Goal: Transaction & Acquisition: Download file/media

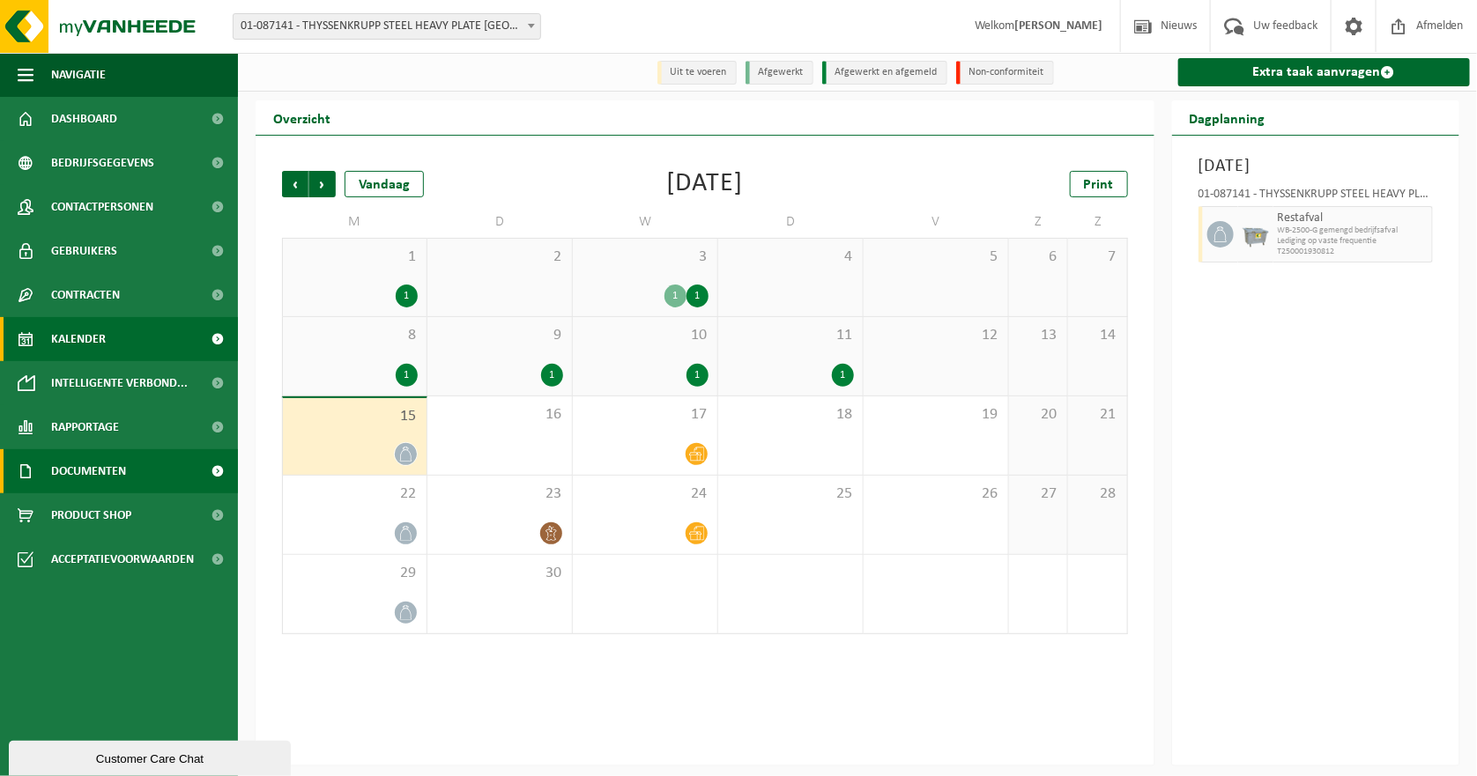
click at [92, 475] on span "Documenten" at bounding box center [88, 471] width 75 height 44
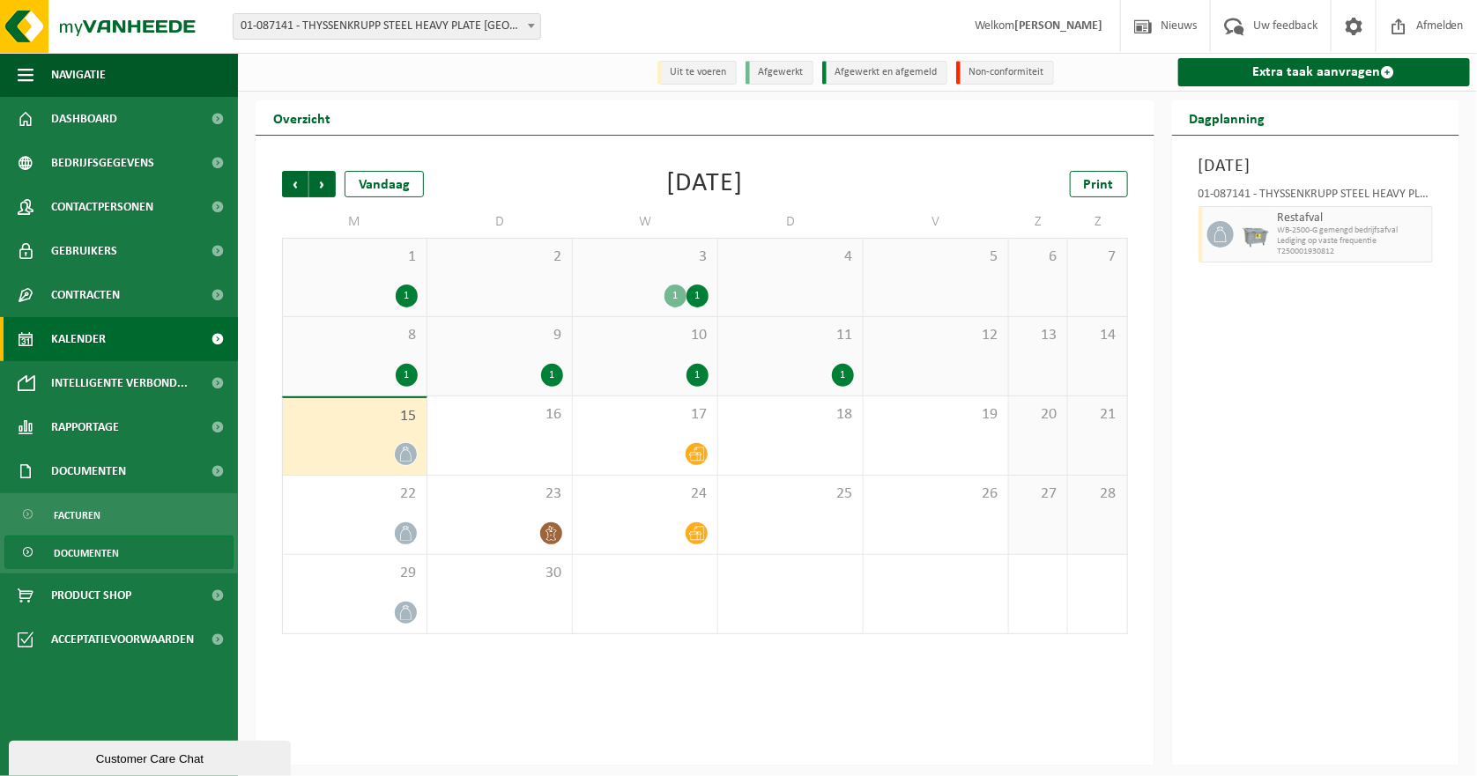
click at [93, 553] on span "Documenten" at bounding box center [86, 553] width 65 height 33
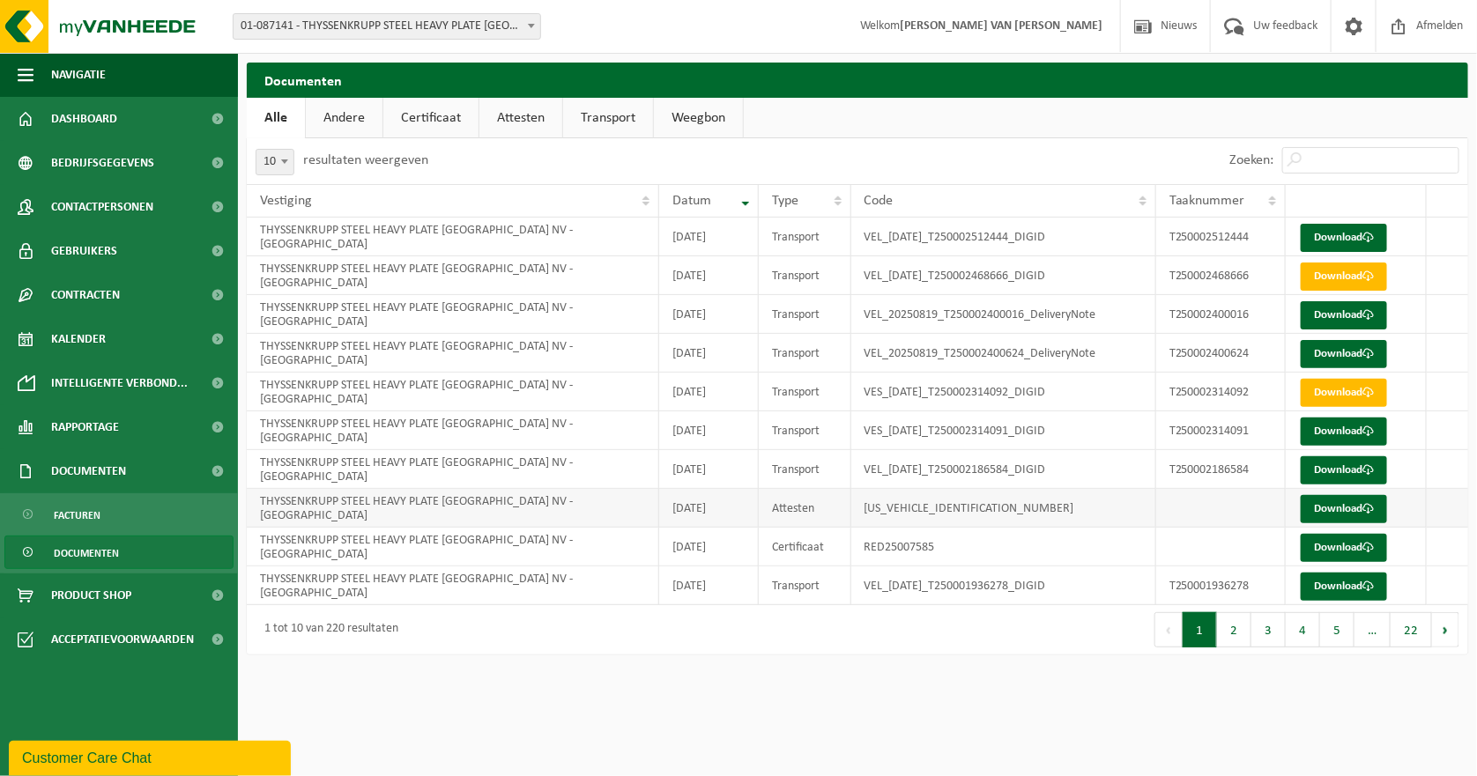
click at [796, 512] on td "Attesten" at bounding box center [805, 508] width 93 height 39
click at [1333, 516] on link "Download" at bounding box center [1344, 509] width 86 height 28
click at [1232, 635] on button "2" at bounding box center [1234, 630] width 34 height 35
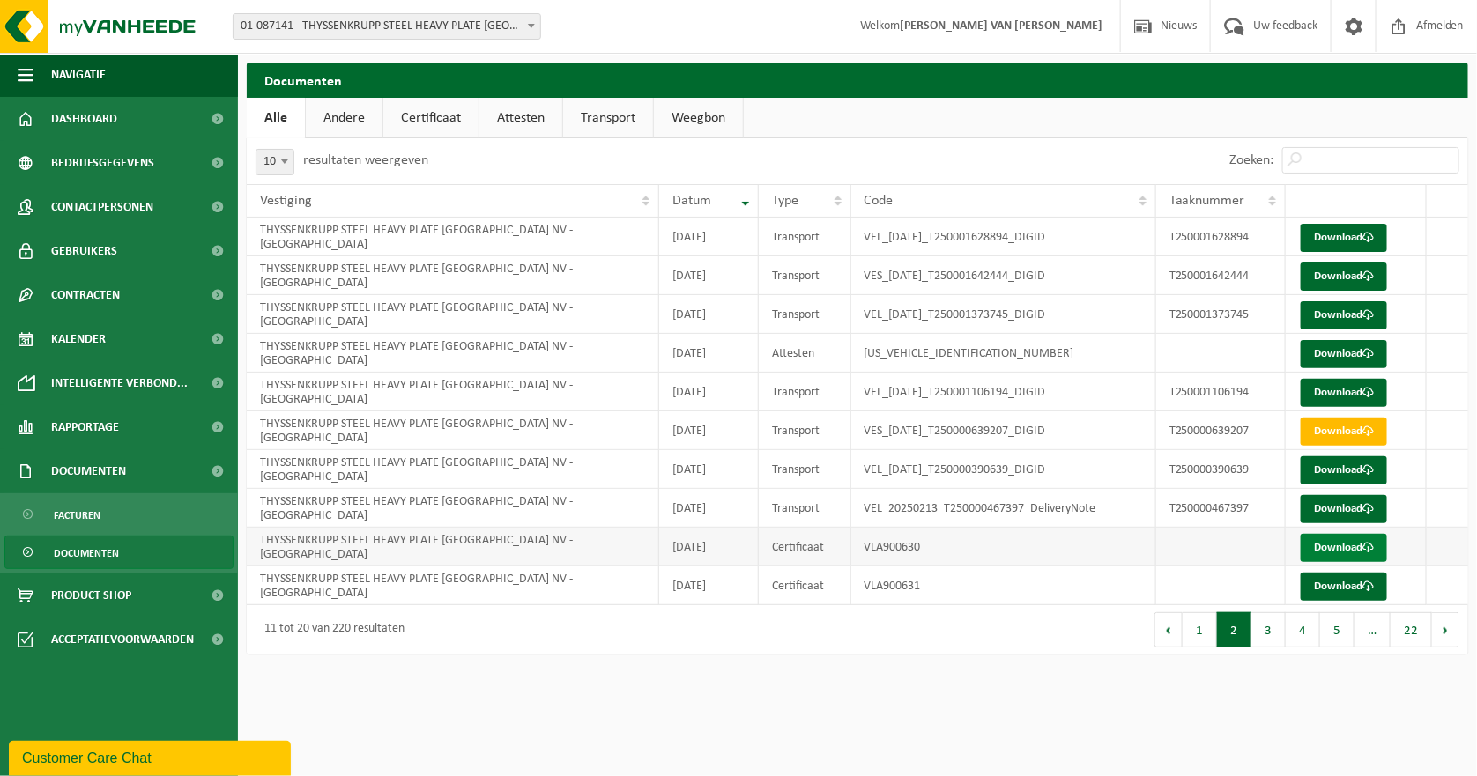
click at [1347, 545] on link "Download" at bounding box center [1344, 548] width 86 height 28
click at [900, 591] on td "VLA900631" at bounding box center [1003, 586] width 305 height 39
click at [1340, 585] on link "Download" at bounding box center [1344, 587] width 86 height 28
click at [1272, 640] on button "3" at bounding box center [1268, 630] width 34 height 35
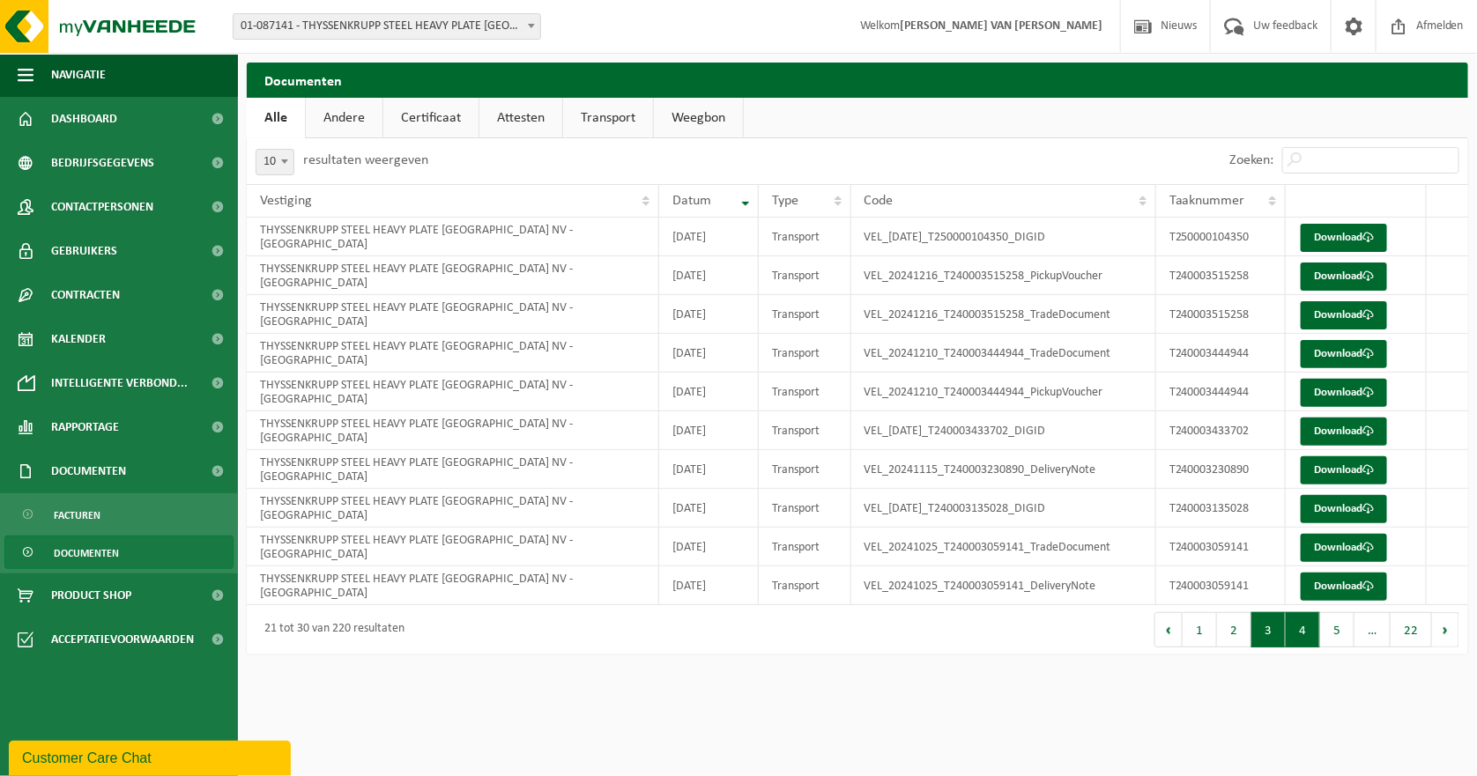
click at [1306, 635] on button "4" at bounding box center [1303, 630] width 34 height 35
click at [1335, 631] on button "5" at bounding box center [1337, 630] width 34 height 35
click at [1445, 625] on button "Volgende" at bounding box center [1445, 630] width 27 height 35
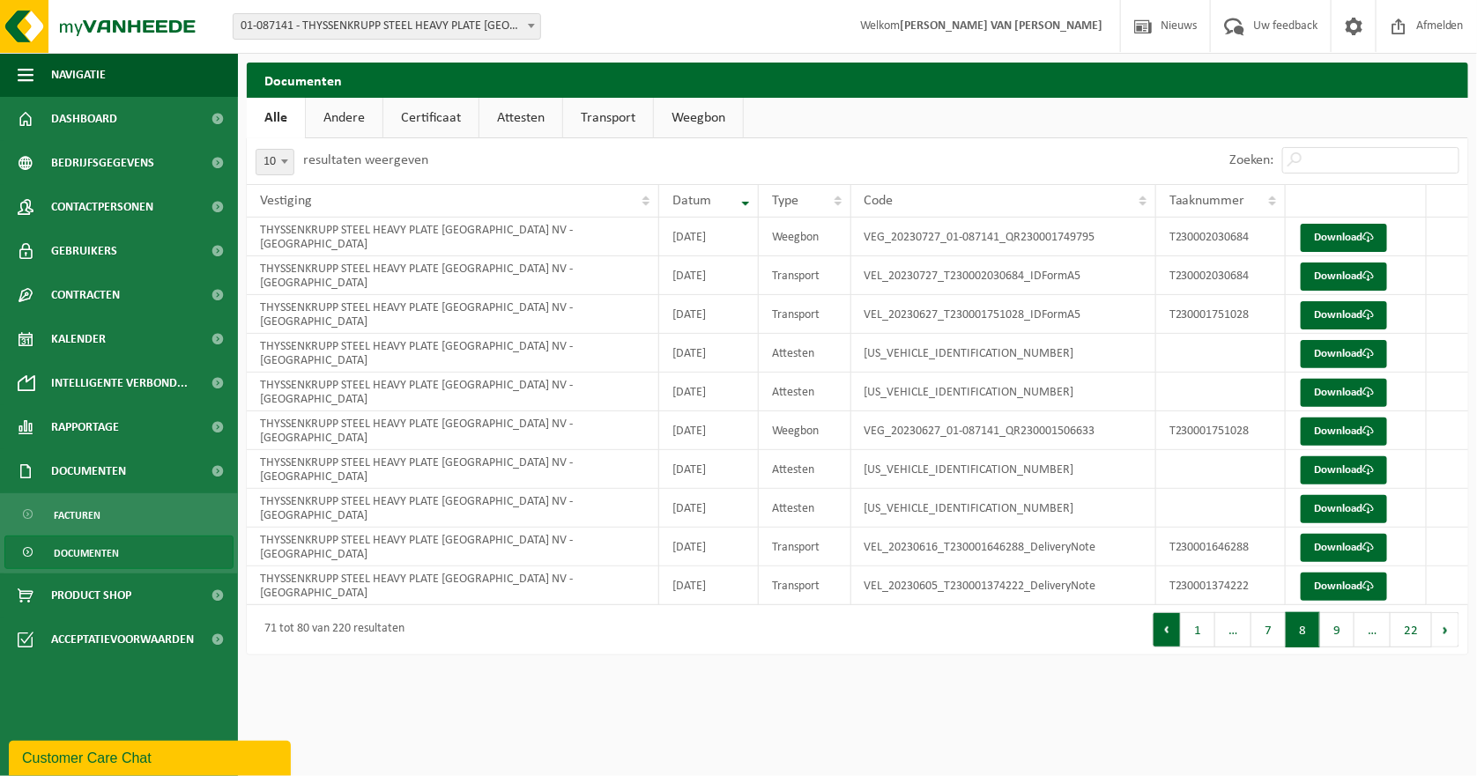
click at [1170, 629] on button "Vorige" at bounding box center [1167, 630] width 28 height 35
click at [1170, 629] on button "Vorige" at bounding box center [1169, 630] width 28 height 35
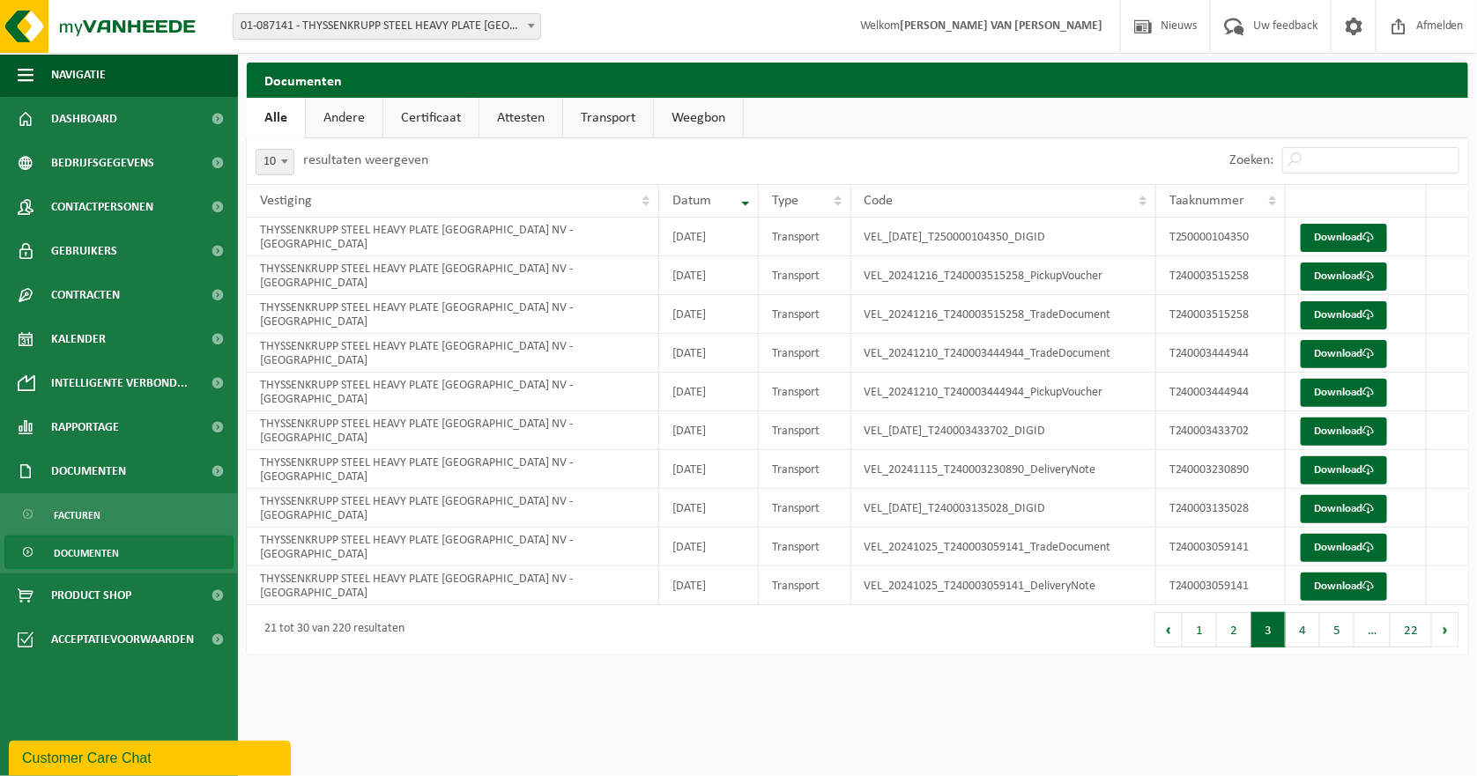
click at [1170, 629] on button "Vorige" at bounding box center [1169, 630] width 28 height 35
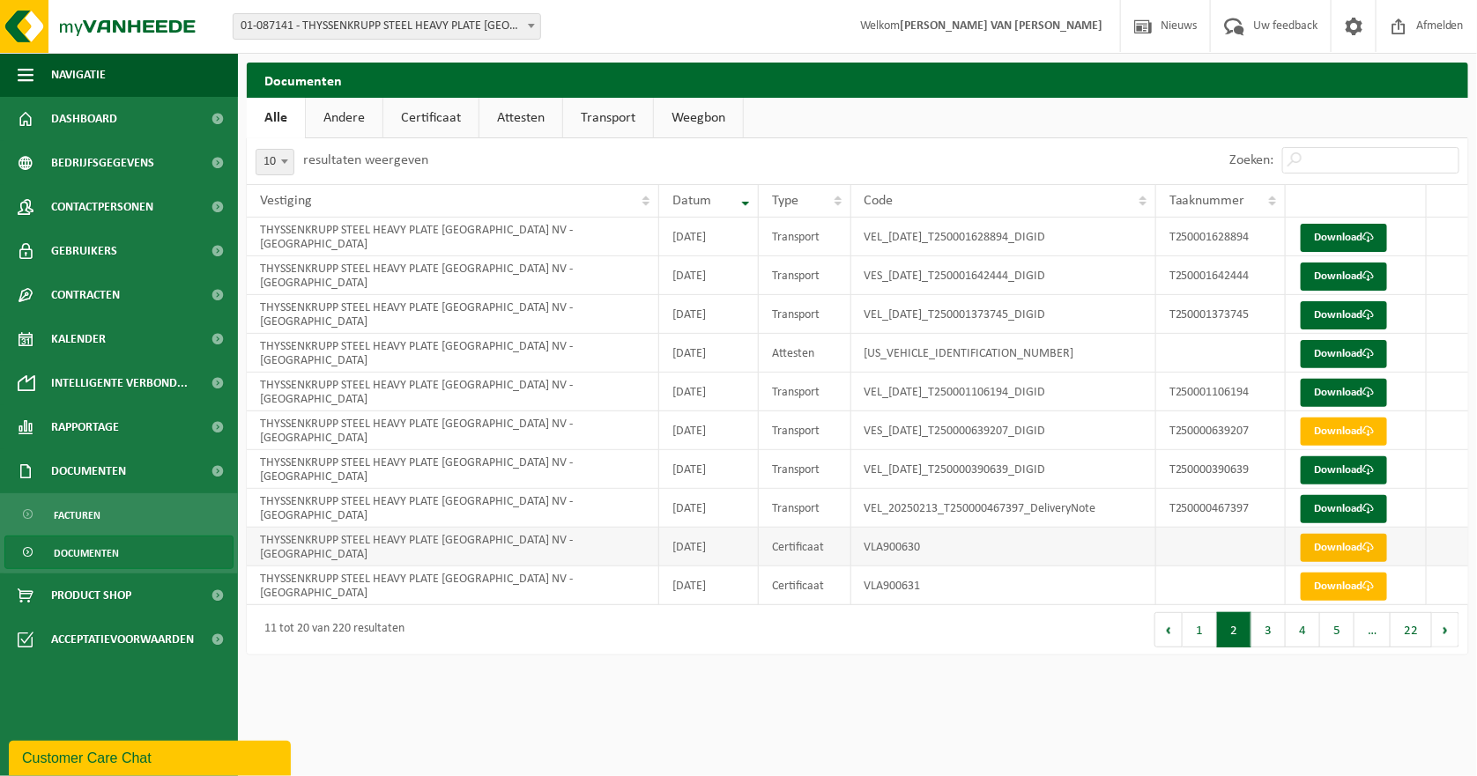
click at [1355, 546] on link "Download" at bounding box center [1344, 548] width 86 height 28
click at [1170, 633] on button "Vorige" at bounding box center [1169, 630] width 28 height 35
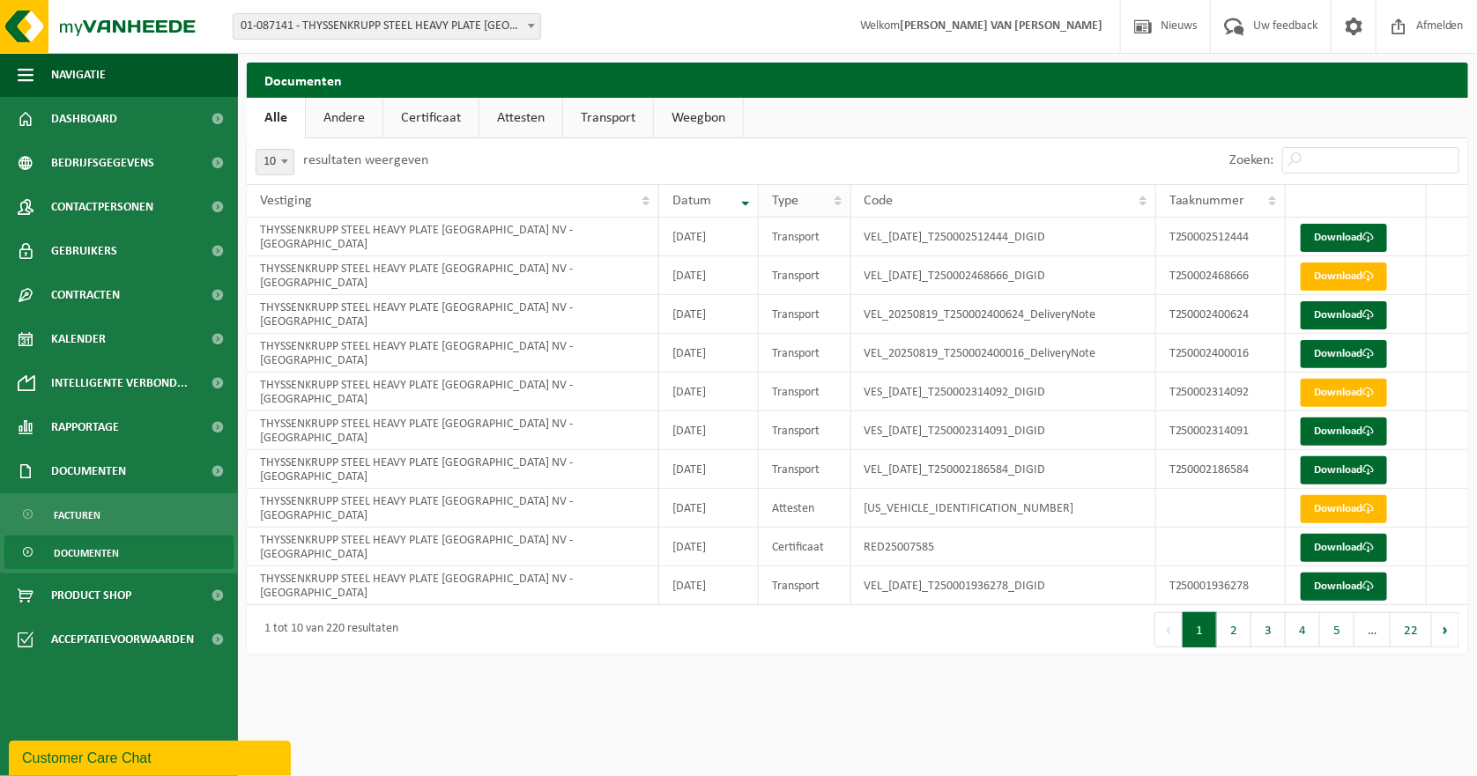
click at [837, 195] on th "Type" at bounding box center [805, 200] width 93 height 33
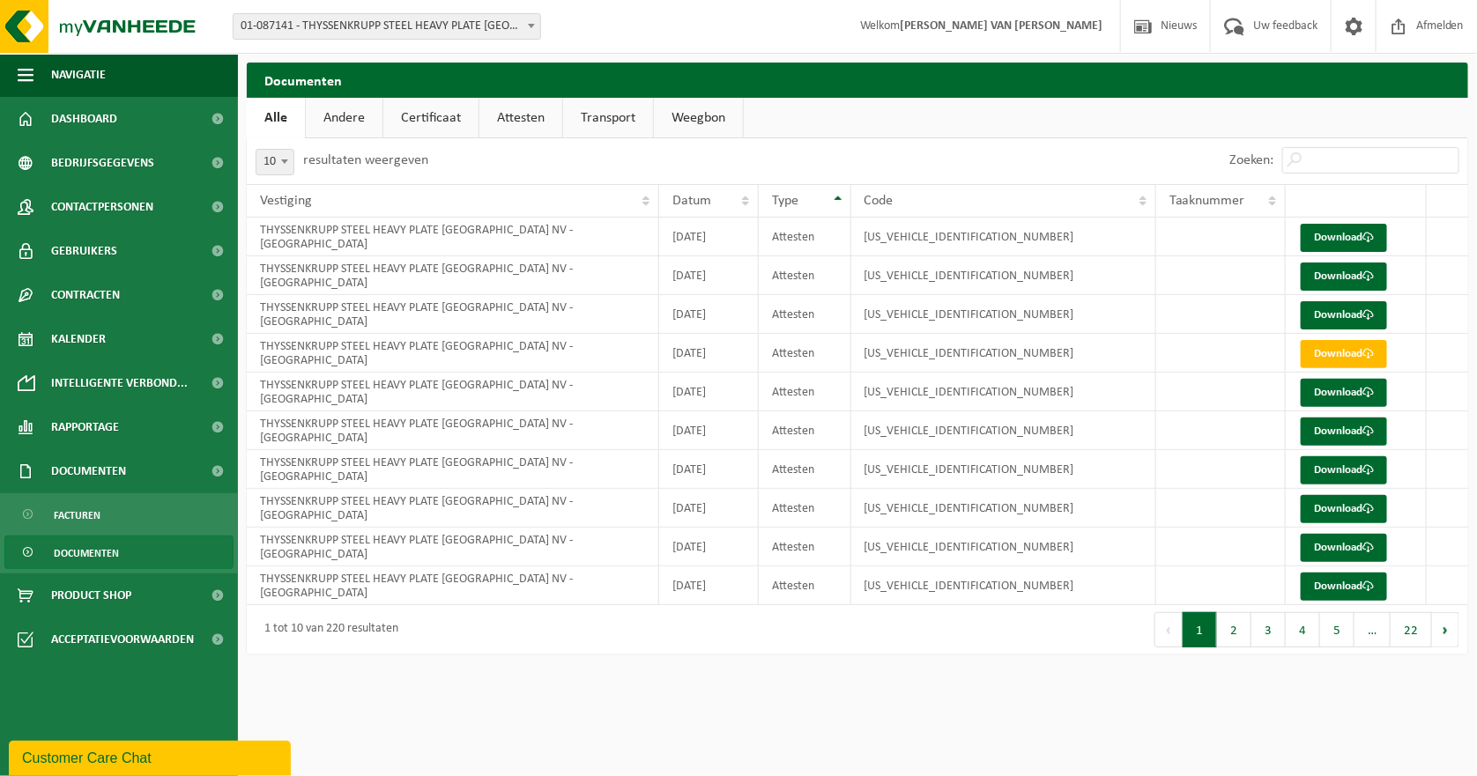
click at [839, 202] on th "Type" at bounding box center [805, 200] width 92 height 33
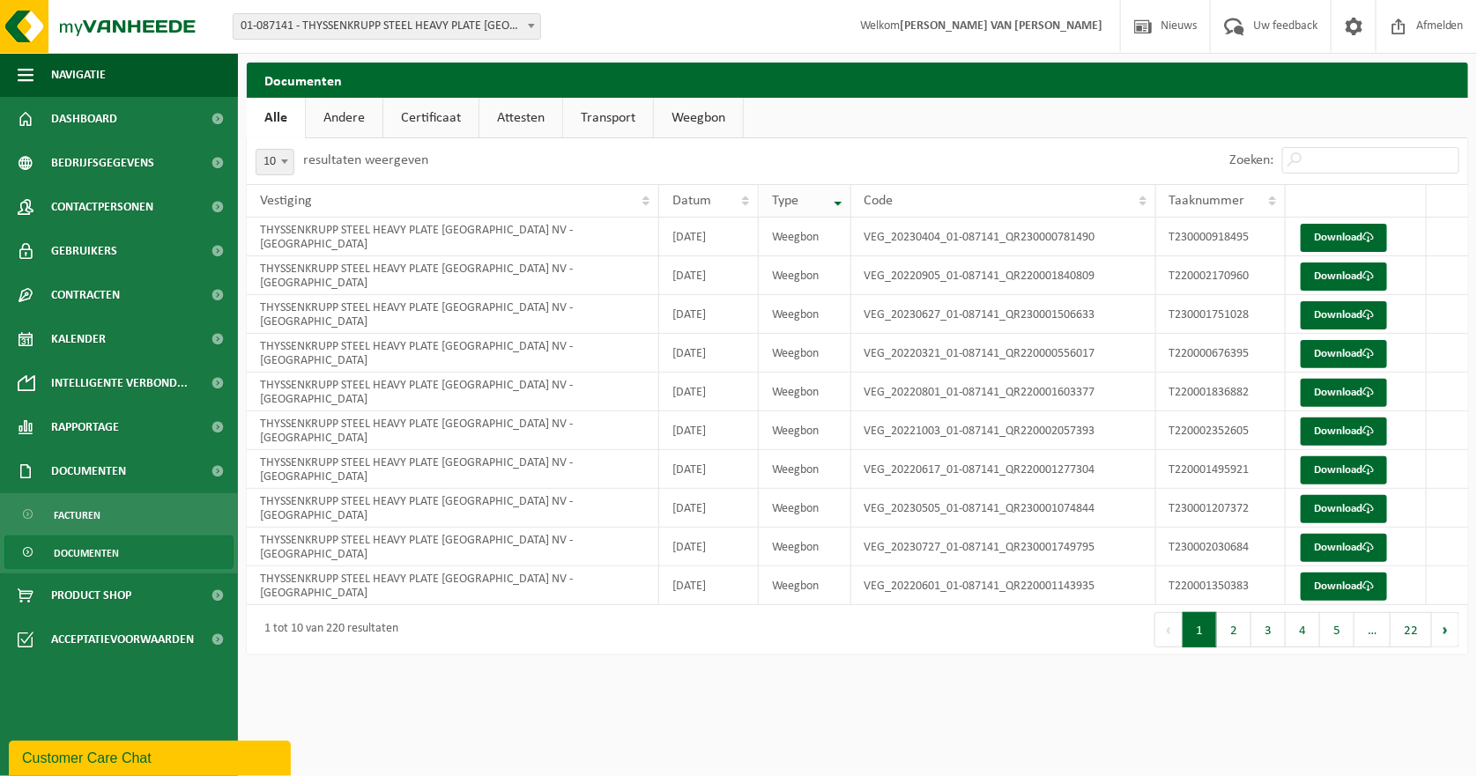
click at [835, 200] on th "Type" at bounding box center [805, 200] width 92 height 33
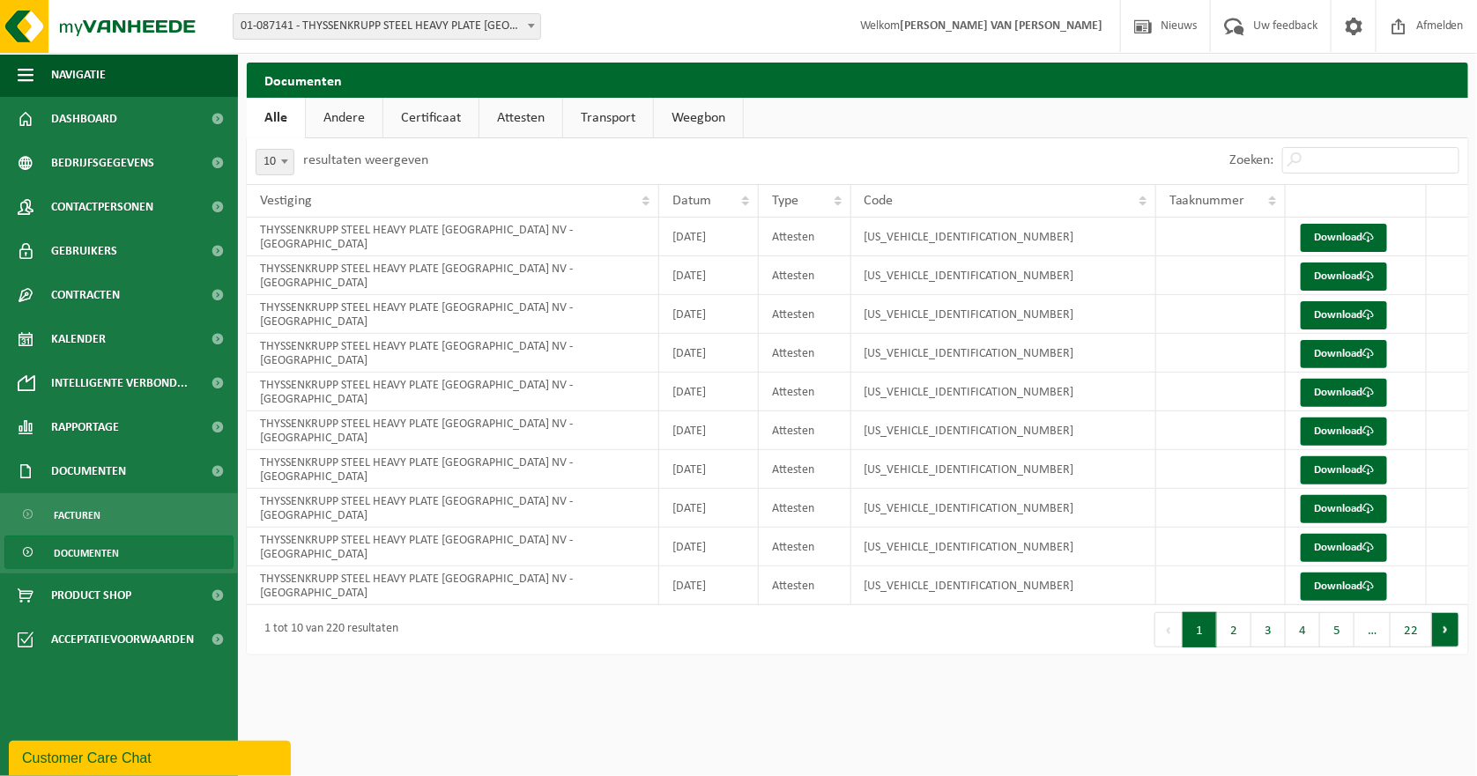
click at [1446, 628] on button "Volgende" at bounding box center [1445, 630] width 27 height 35
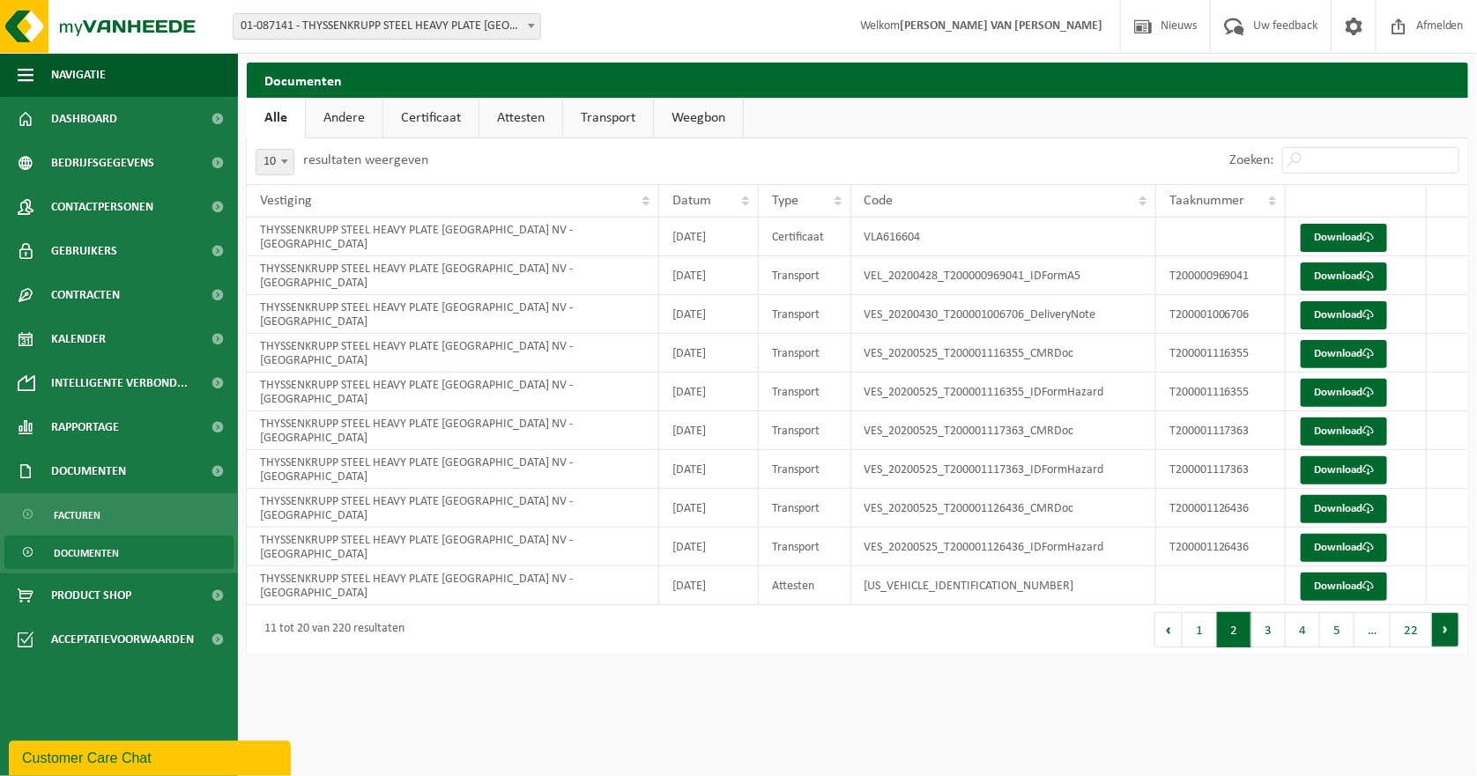
click at [1445, 628] on button "Volgende" at bounding box center [1445, 630] width 27 height 35
click at [1444, 627] on button "Volgende" at bounding box center [1445, 630] width 27 height 35
drag, startPoint x: 1296, startPoint y: 161, endPoint x: 1311, endPoint y: 166, distance: 15.6
click at [1296, 161] on input "Zoeken:" at bounding box center [1370, 160] width 177 height 26
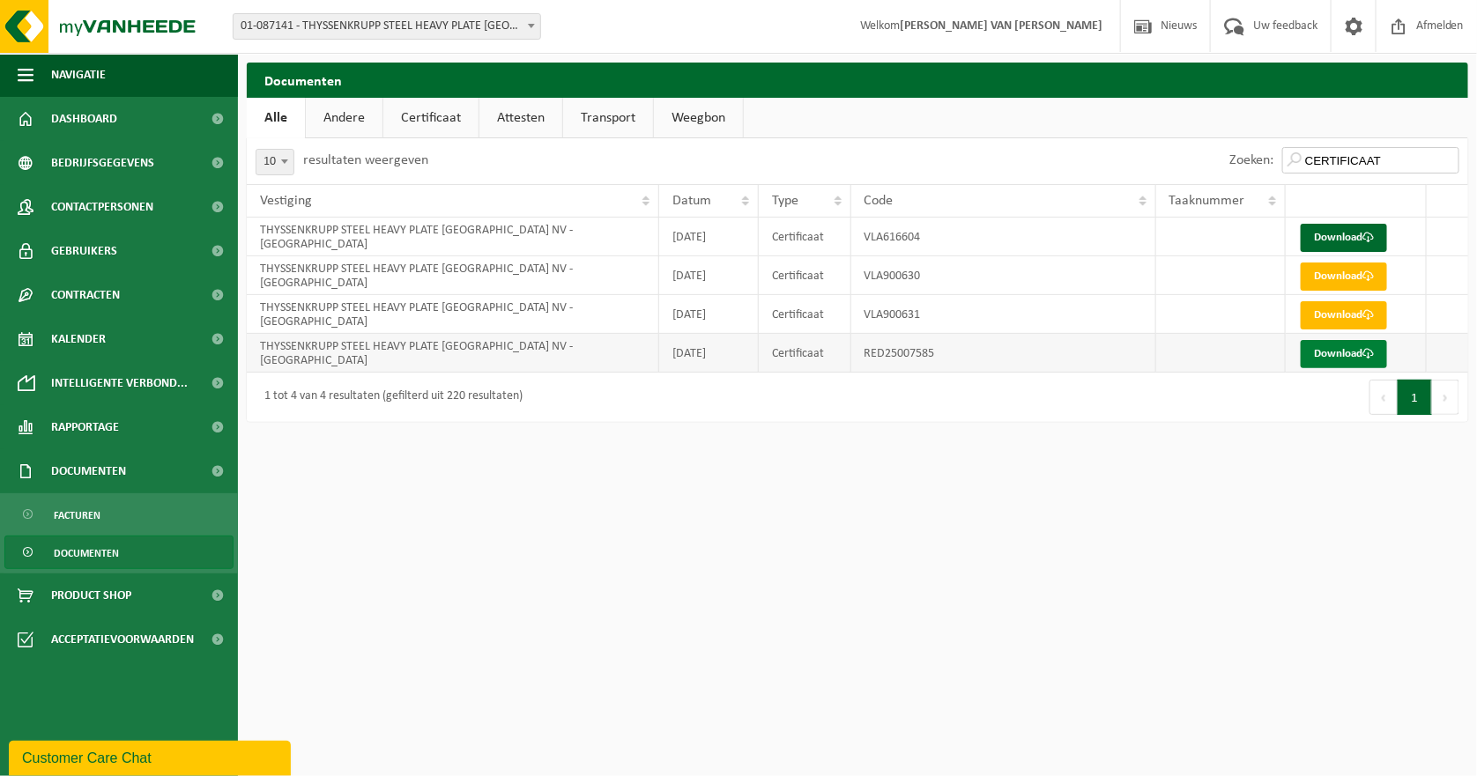
type input "CERTIFICAAT"
click at [1341, 356] on link "Download" at bounding box center [1344, 354] width 86 height 28
click at [1326, 351] on link "Download" at bounding box center [1344, 354] width 86 height 28
